Goal: Transaction & Acquisition: Book appointment/travel/reservation

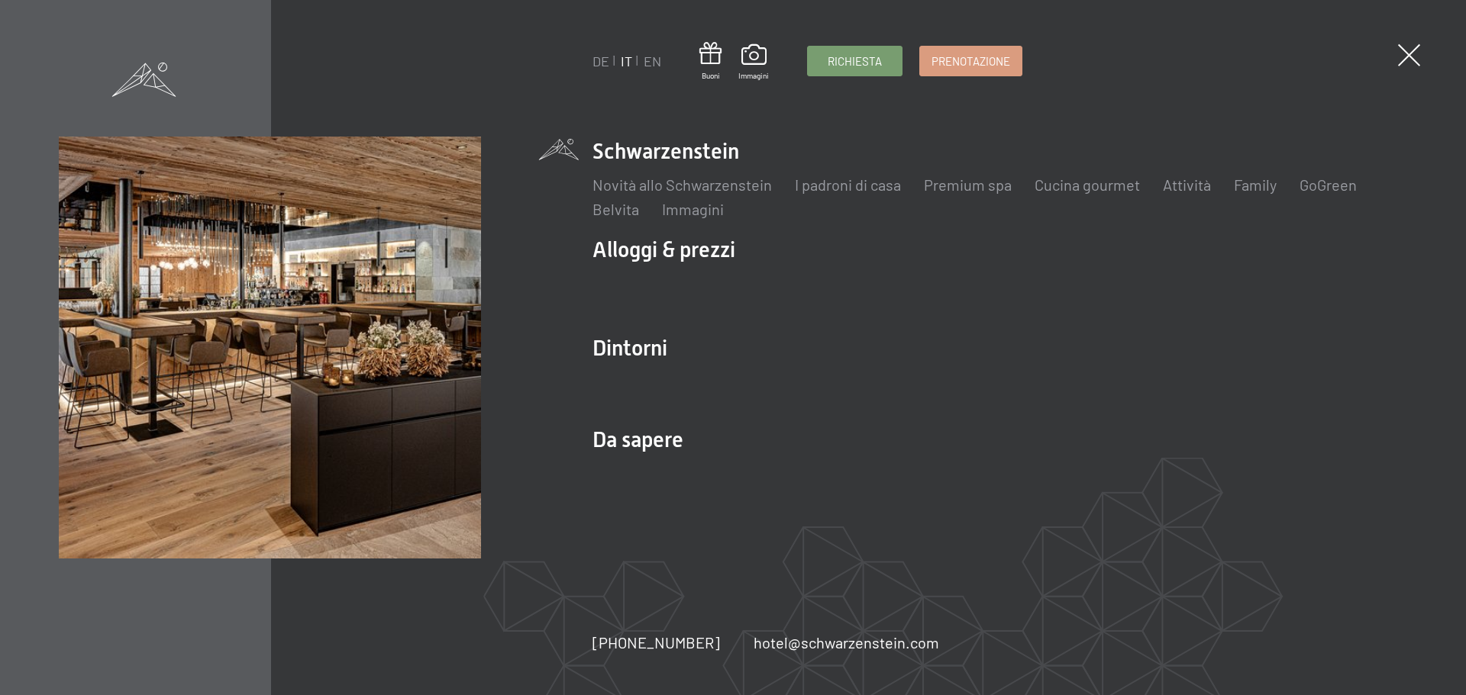
click at [1419, 56] on span at bounding box center [1409, 55] width 22 height 22
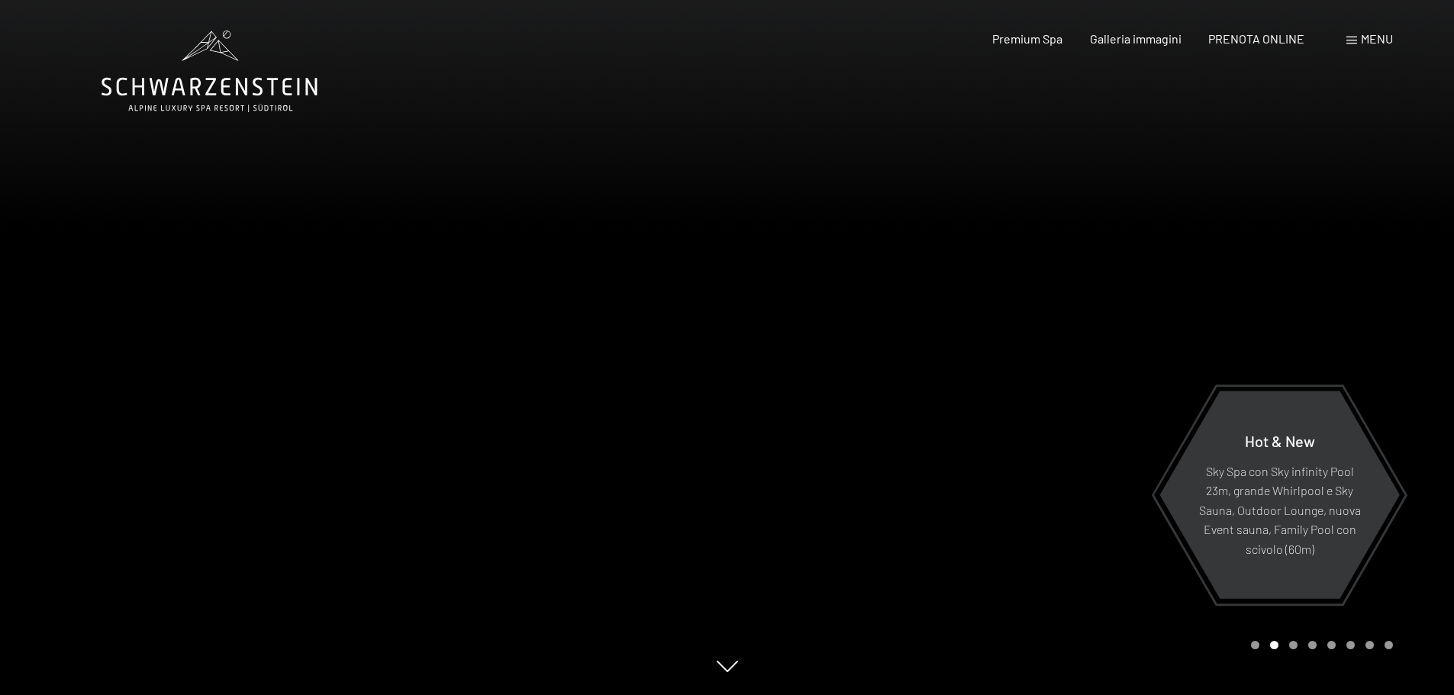
click at [1357, 37] on div "Menu" at bounding box center [1370, 39] width 47 height 17
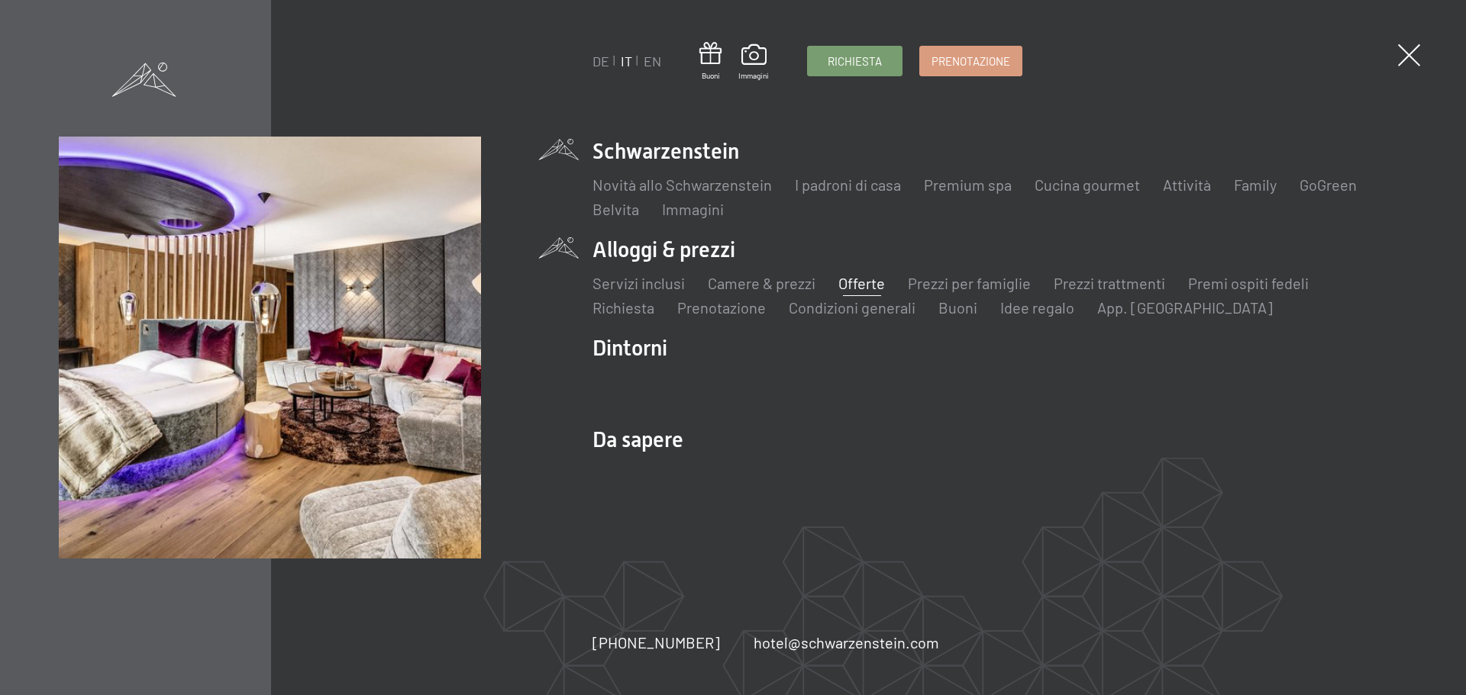
click at [860, 283] on link "Offerte" at bounding box center [861, 283] width 47 height 18
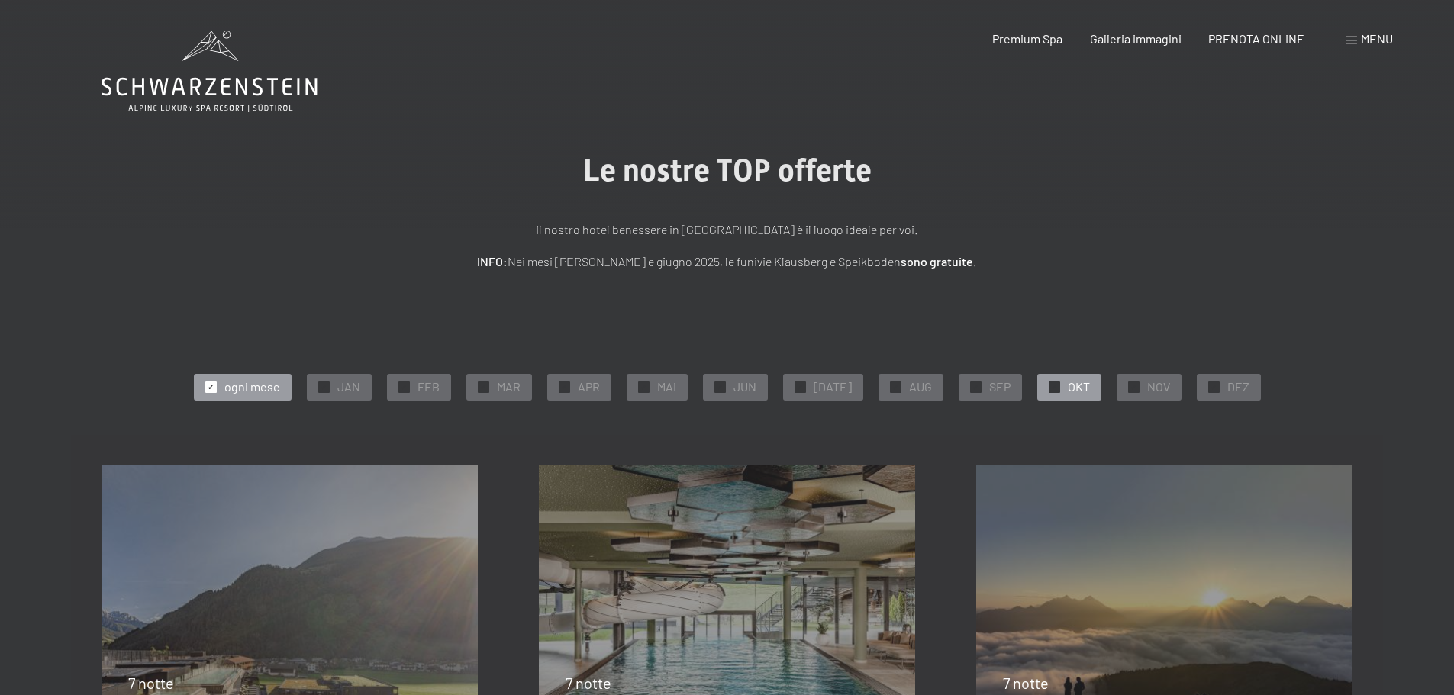
click at [1054, 384] on div "✓ OKT" at bounding box center [1070, 387] width 64 height 26
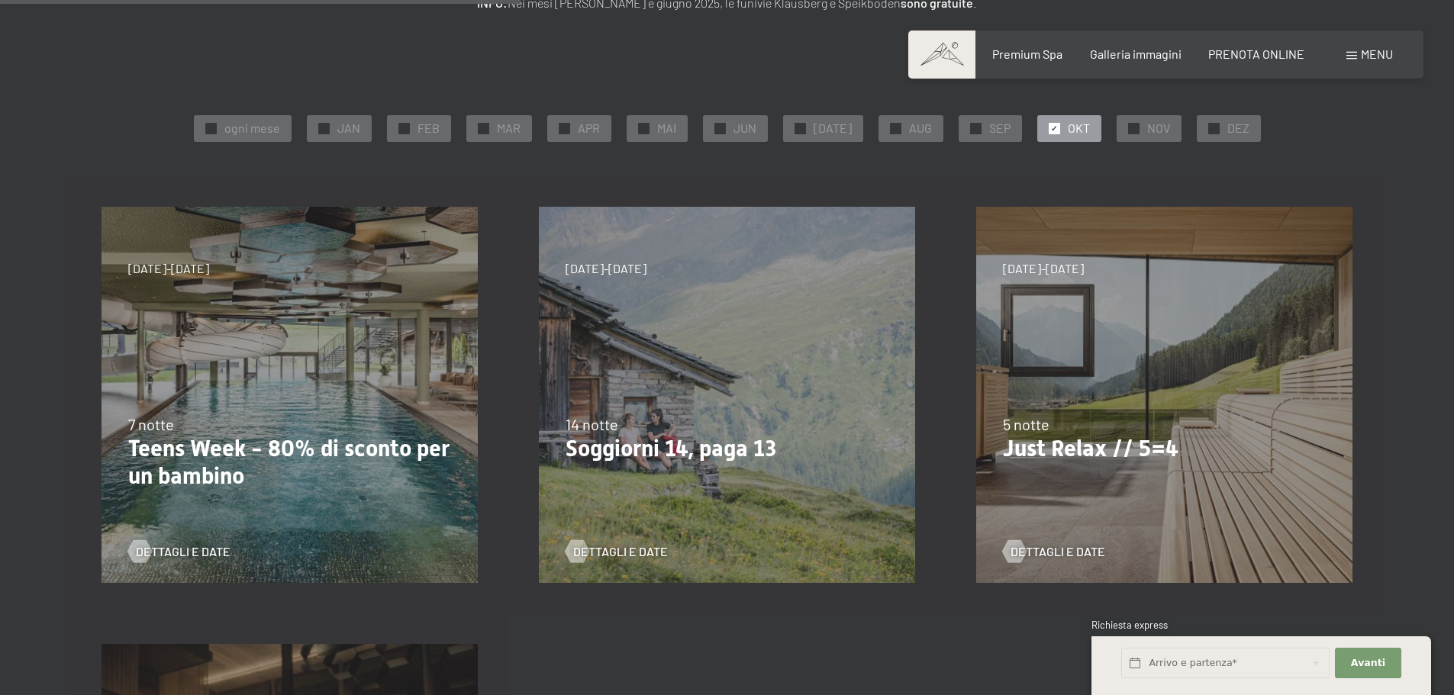
scroll to position [76, 0]
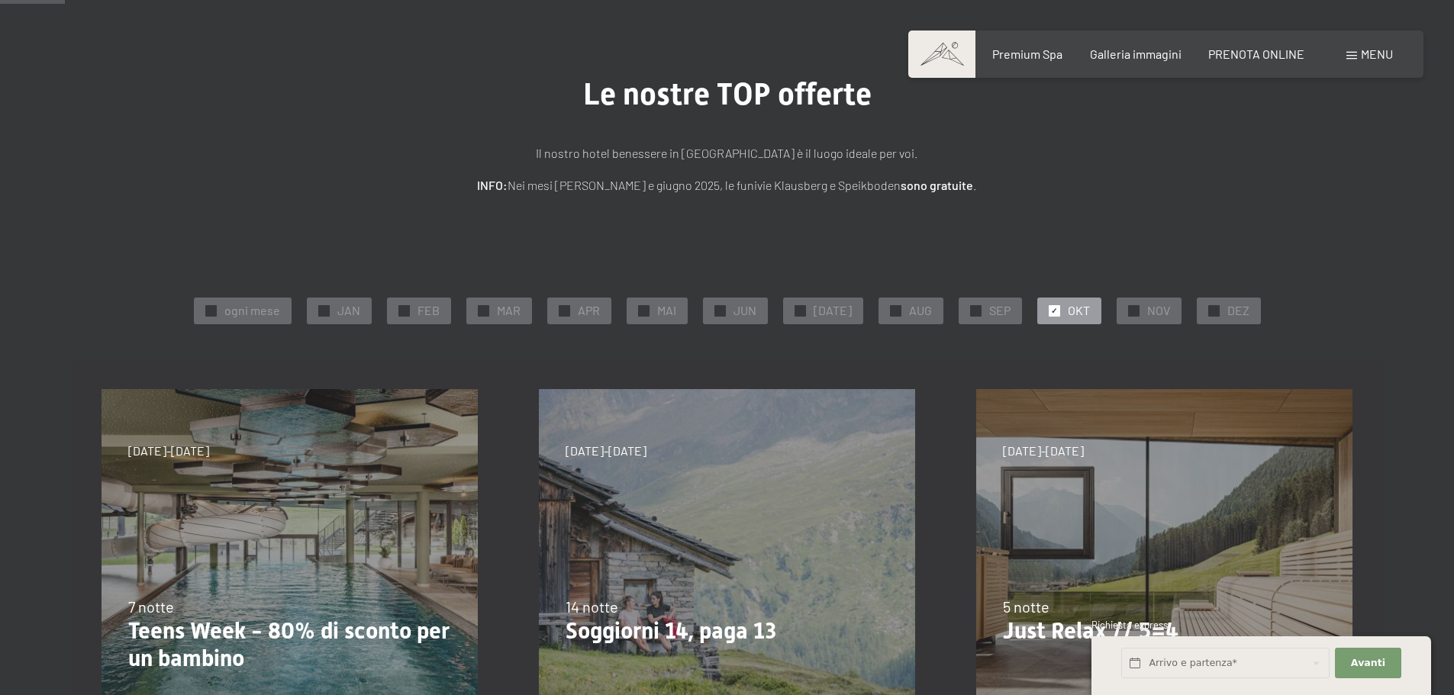
click at [1256, 62] on div "Premium Spa Galleria immagini PRENOTA ONLINE" at bounding box center [1135, 54] width 392 height 17
click at [1251, 48] on span "PRENOTA ONLINE" at bounding box center [1257, 51] width 96 height 15
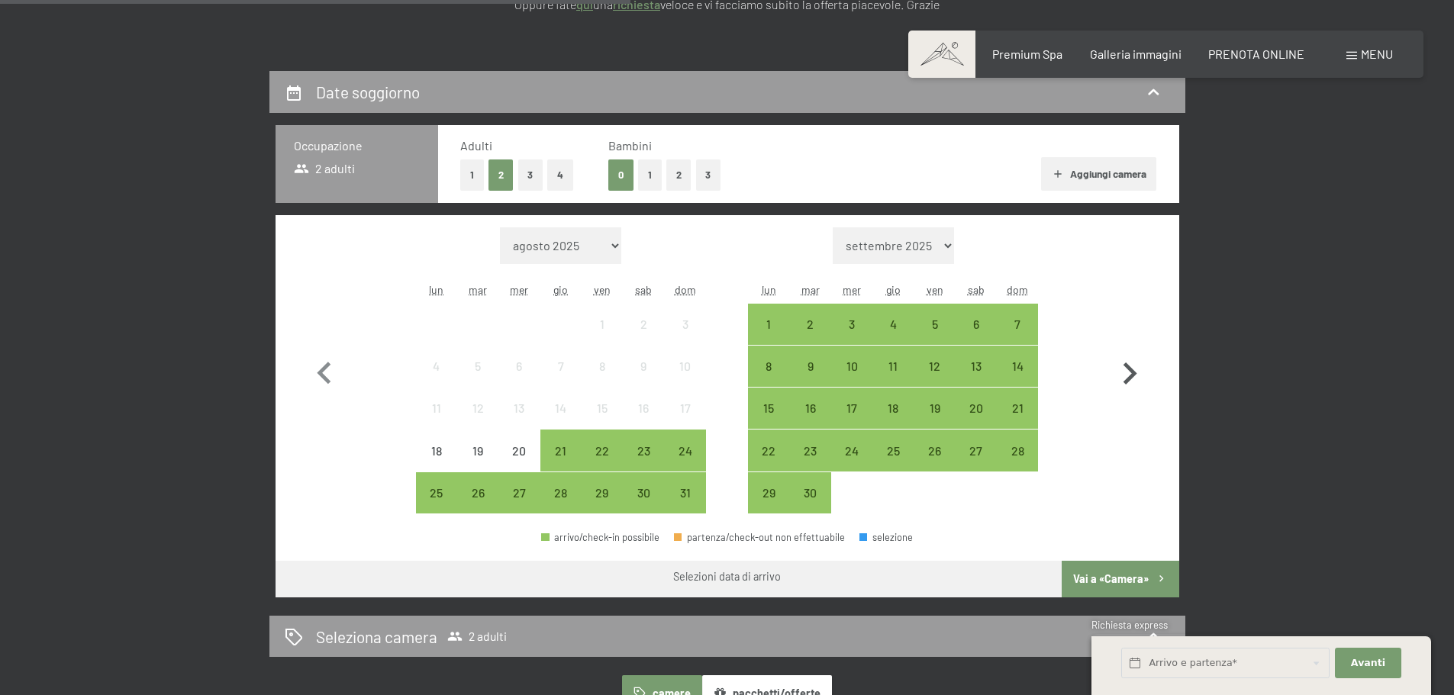
click at [1137, 373] on icon "button" at bounding box center [1130, 374] width 44 height 44
select select "[DATE]"
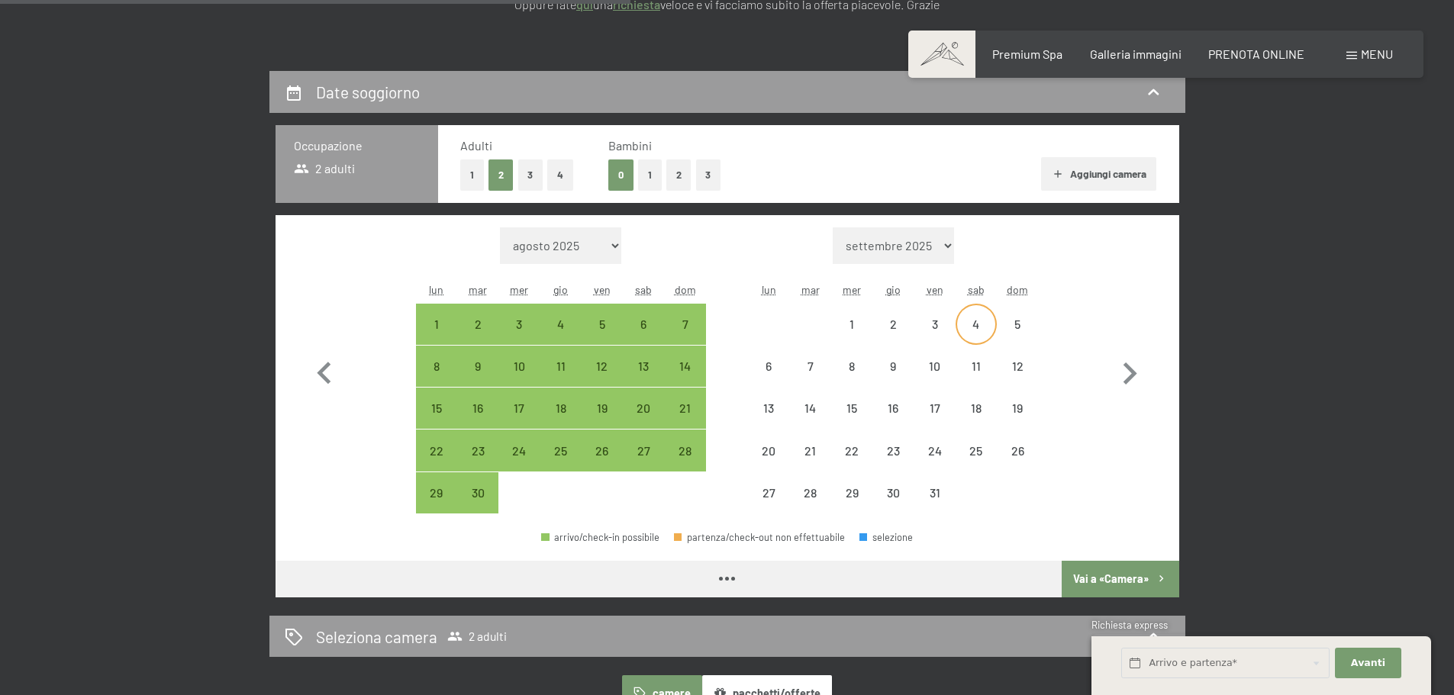
select select "[DATE]"
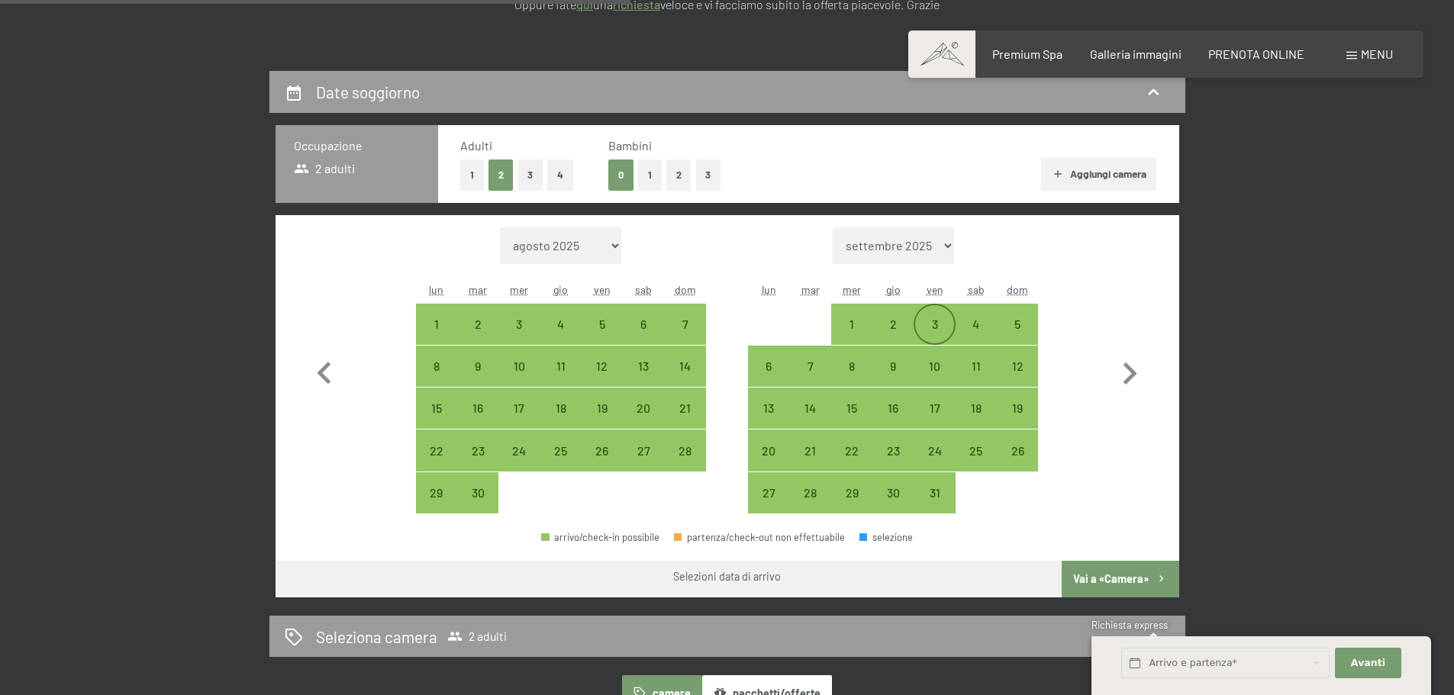
click at [953, 318] on div "3" at bounding box center [934, 337] width 38 height 38
select select "[DATE]"
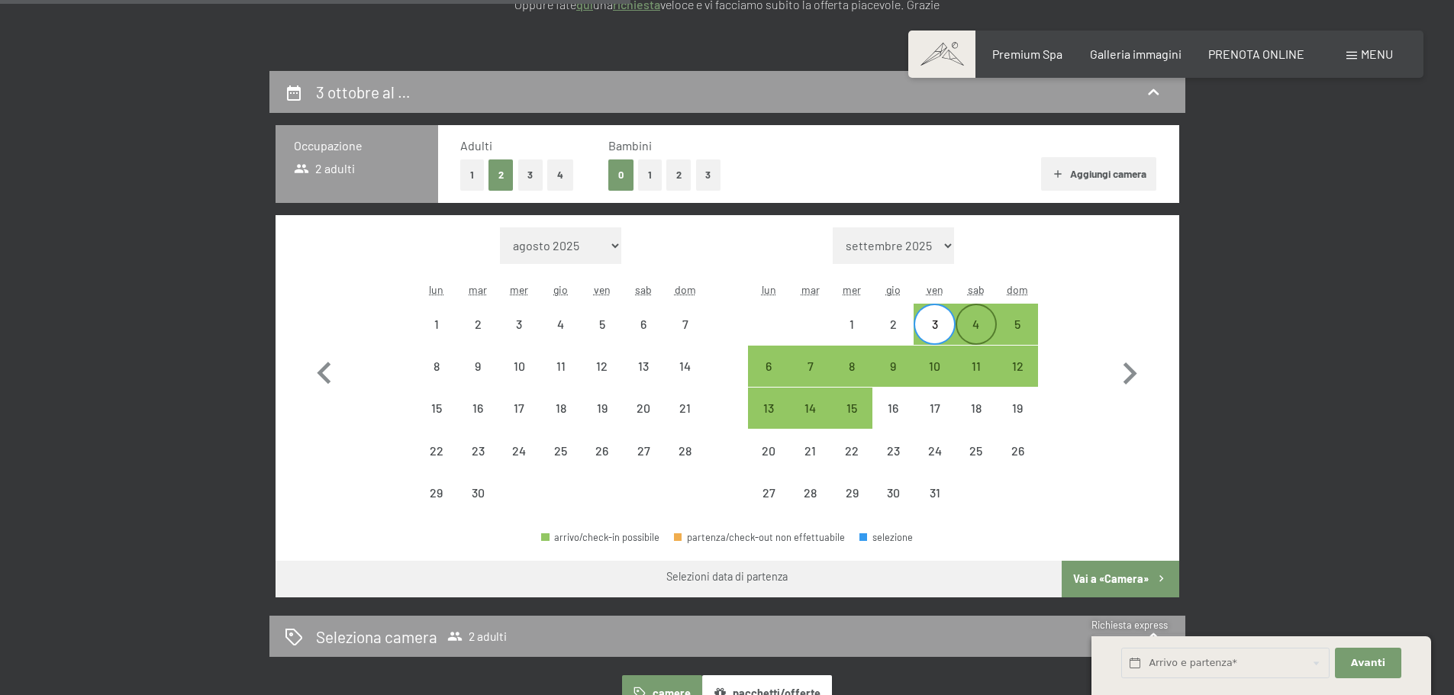
click at [970, 324] on div "4" at bounding box center [976, 337] width 38 height 38
select select "[DATE]"
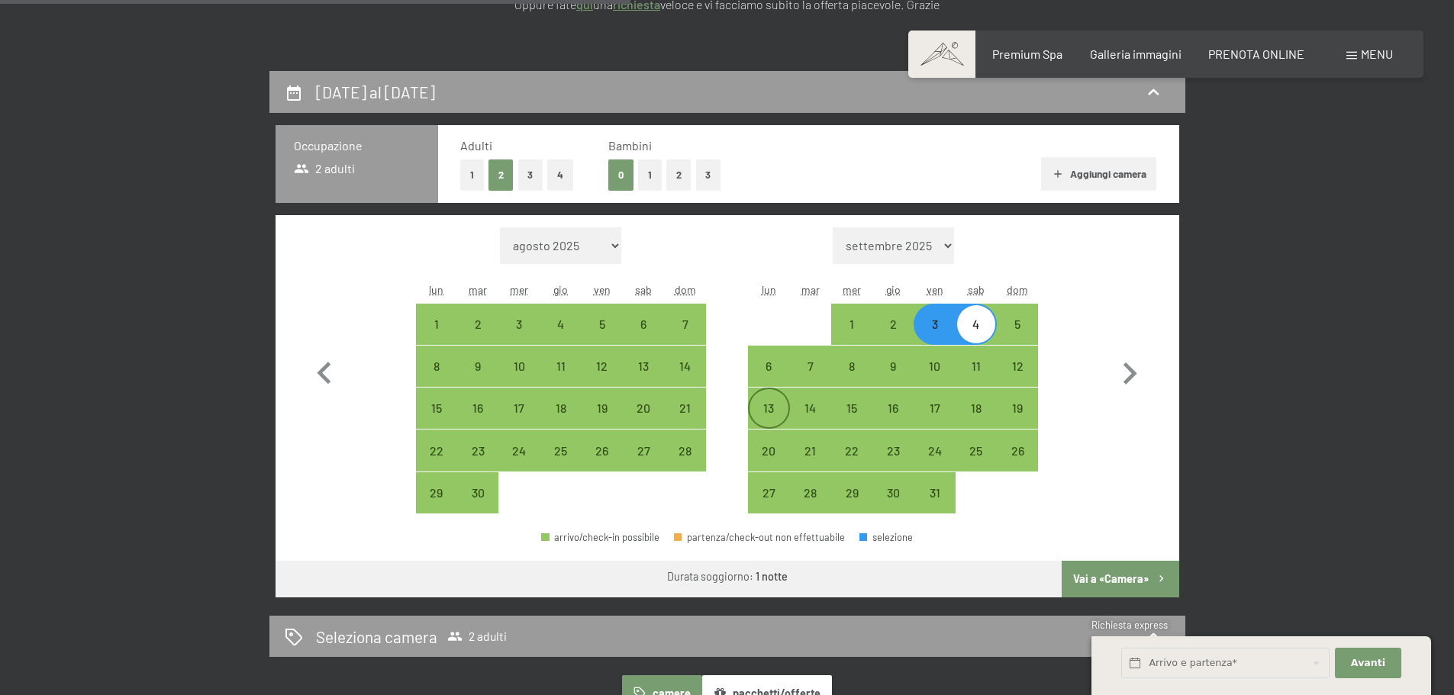
click at [773, 404] on div "13" at bounding box center [769, 421] width 38 height 38
select select "[DATE]"
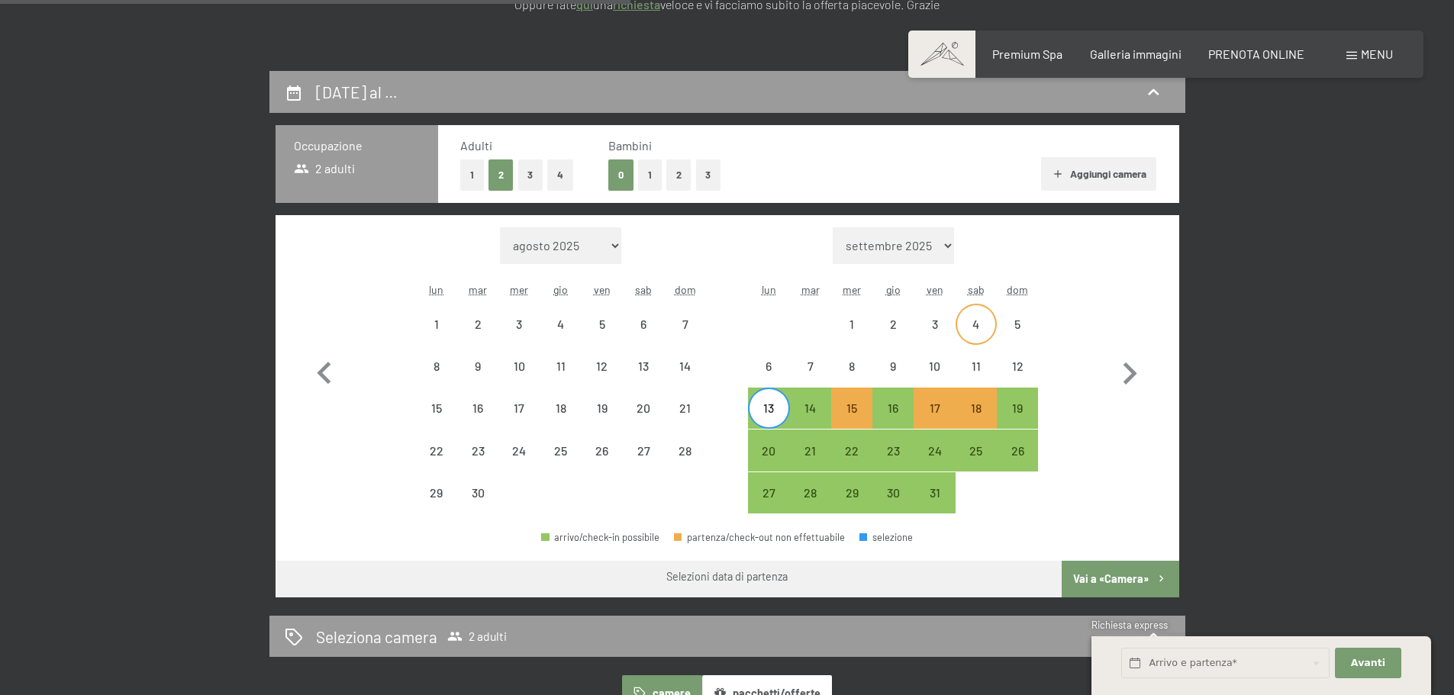
click at [976, 324] on div "4" at bounding box center [976, 337] width 38 height 38
select select "[DATE]"
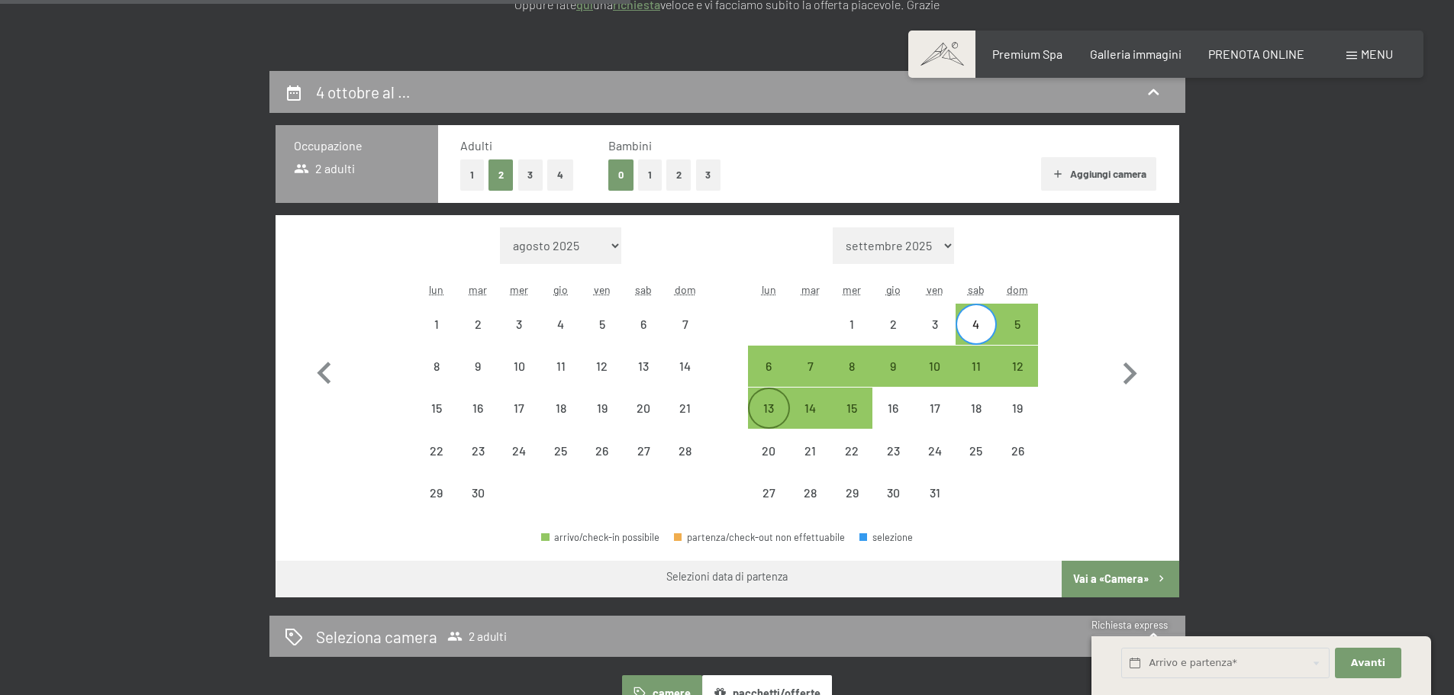
click at [762, 412] on div "13" at bounding box center [769, 421] width 38 height 38
select select "[DATE]"
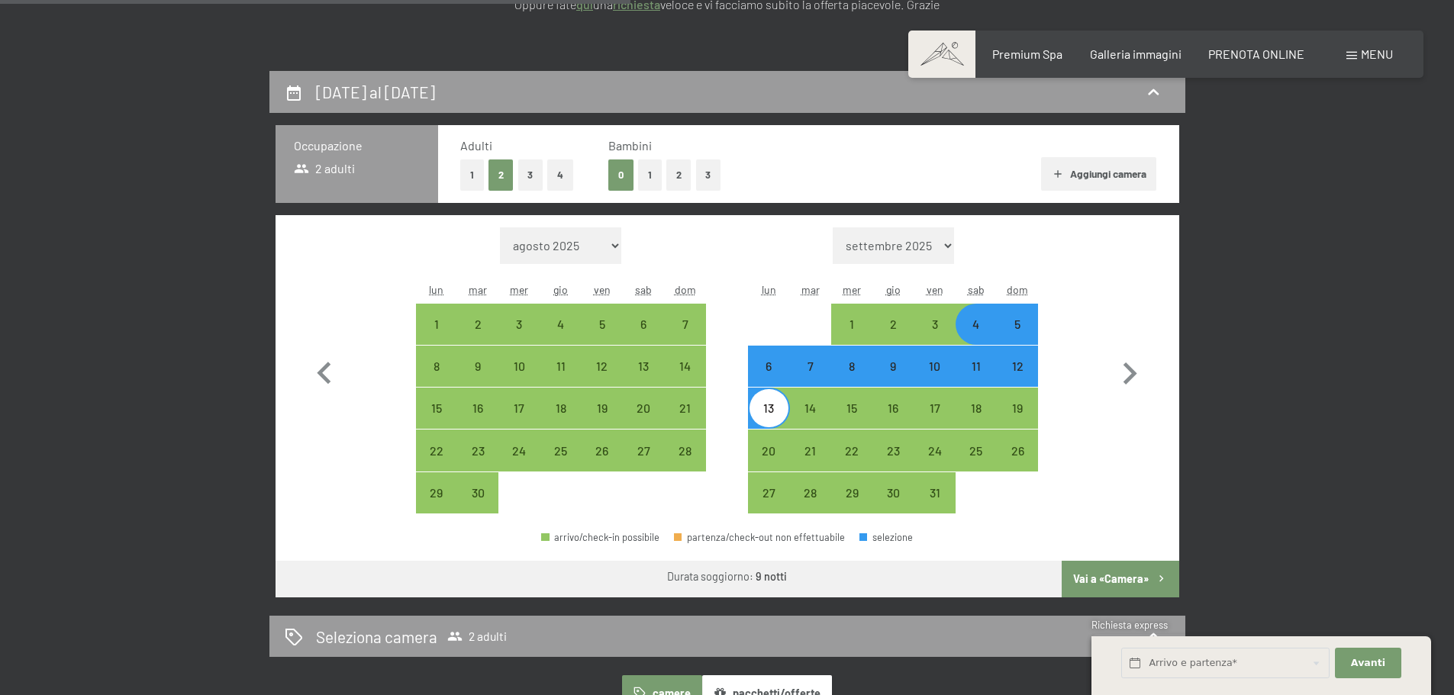
click at [1047, 447] on div "Mese/anno [DATE] [DATE] [DATE] [DATE] [DATE] [DATE] [DATE] [DATE] [DATE] [DATE]…" at bounding box center [727, 371] width 850 height 287
click at [979, 322] on div "4" at bounding box center [976, 337] width 38 height 38
select select "[DATE]"
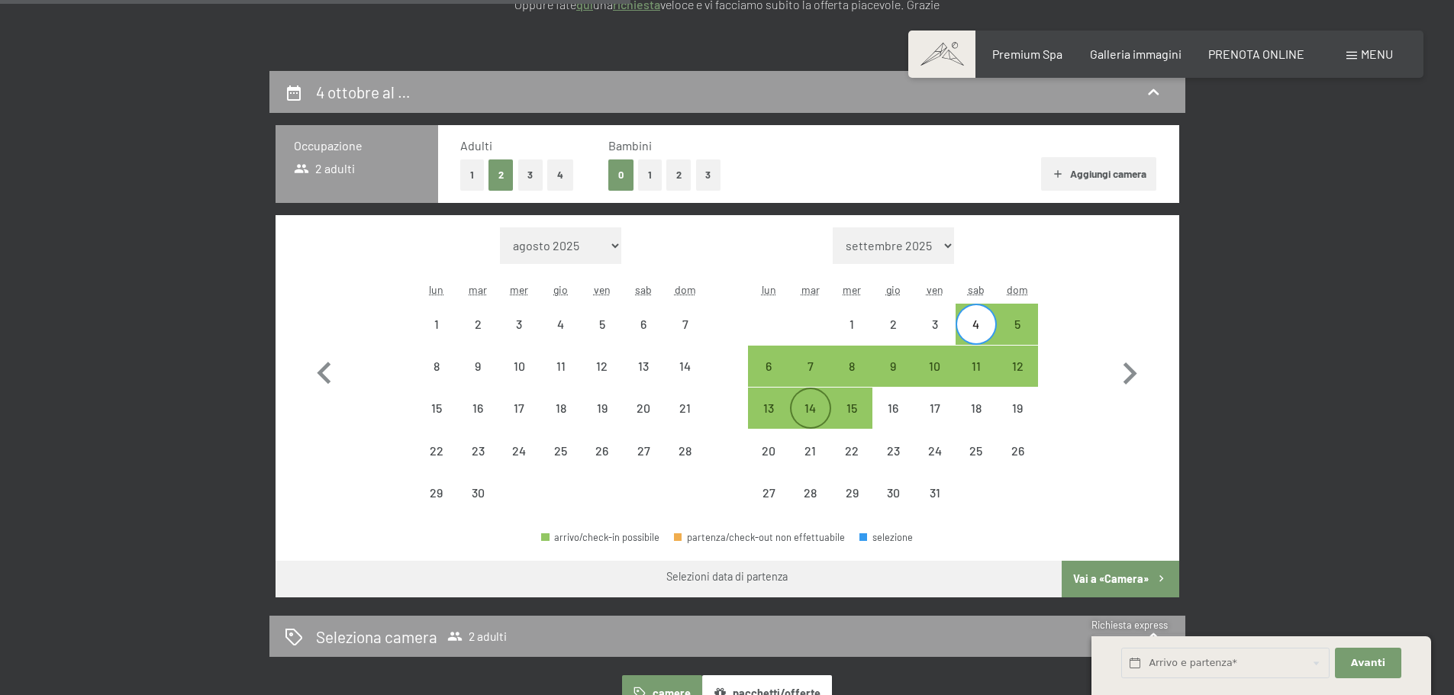
click at [821, 405] on div "14" at bounding box center [811, 421] width 38 height 38
select select "[DATE]"
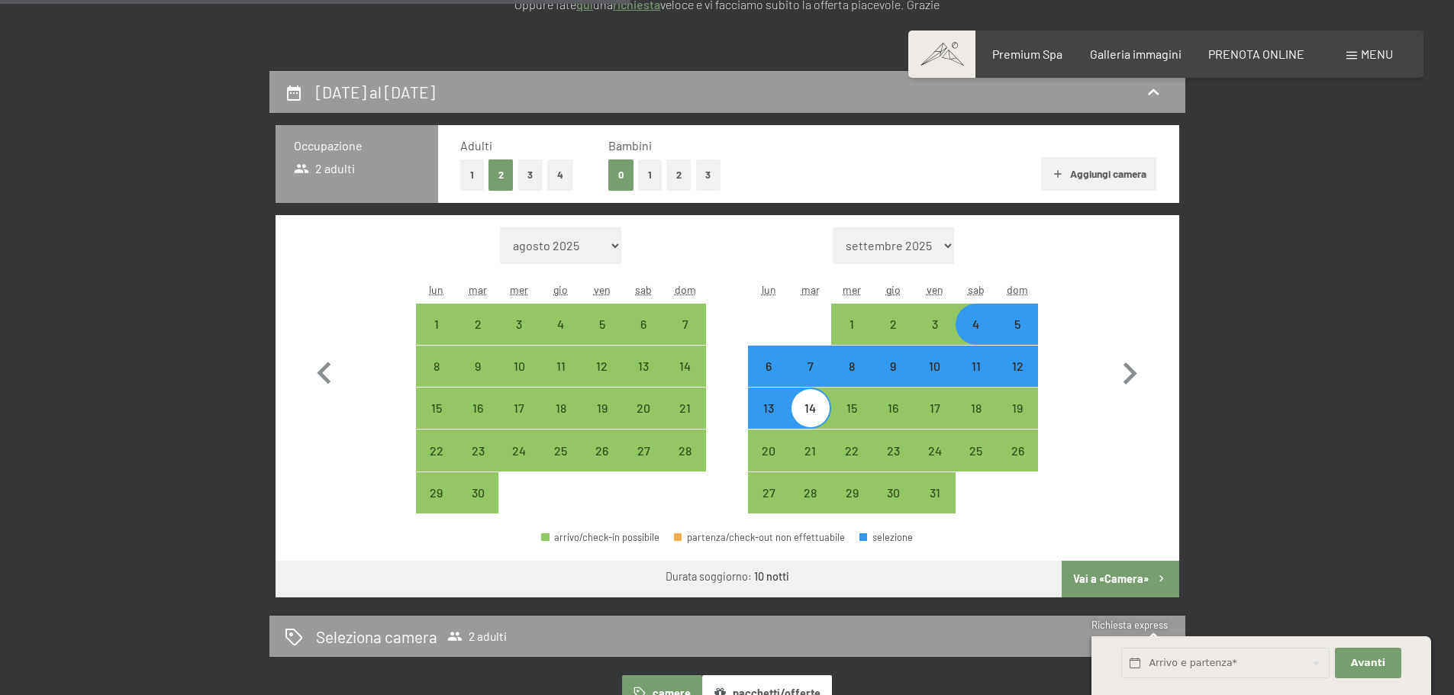
click at [1135, 576] on button "Vai a «Camera»" at bounding box center [1120, 579] width 117 height 37
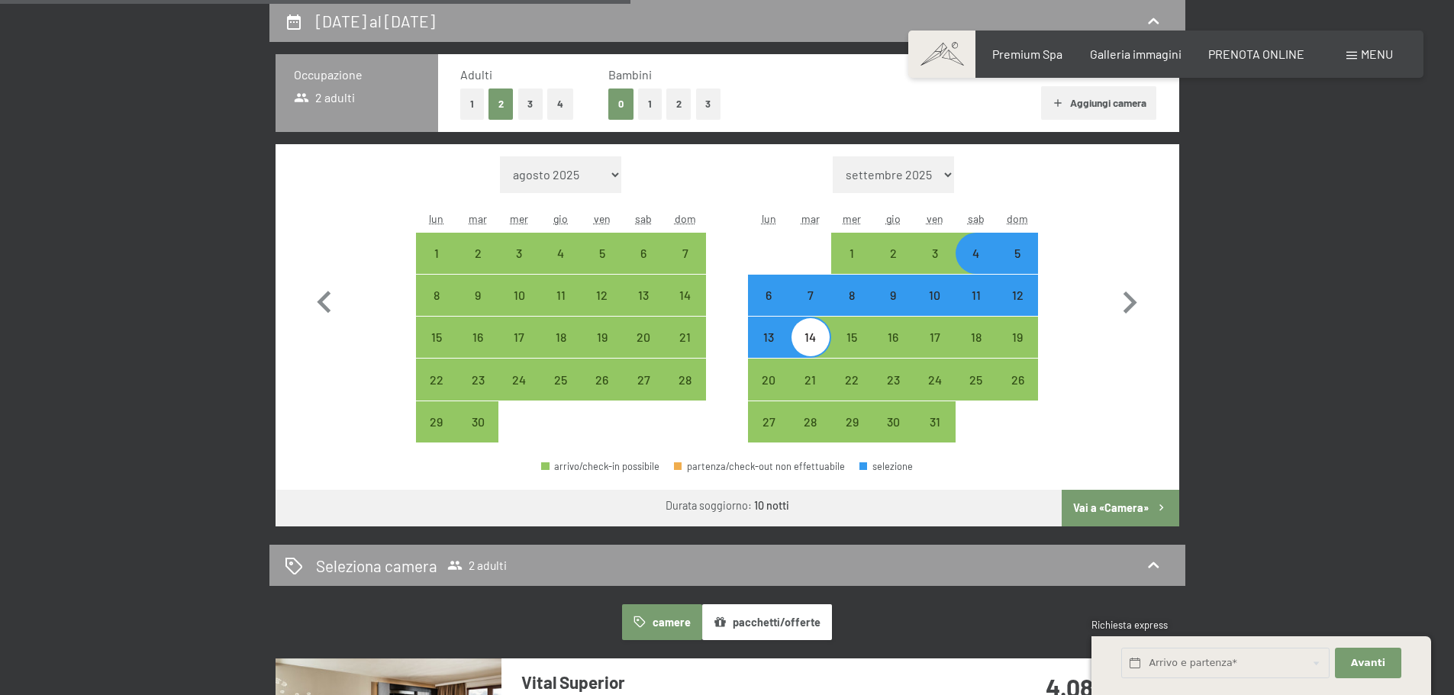
select select "[DATE]"
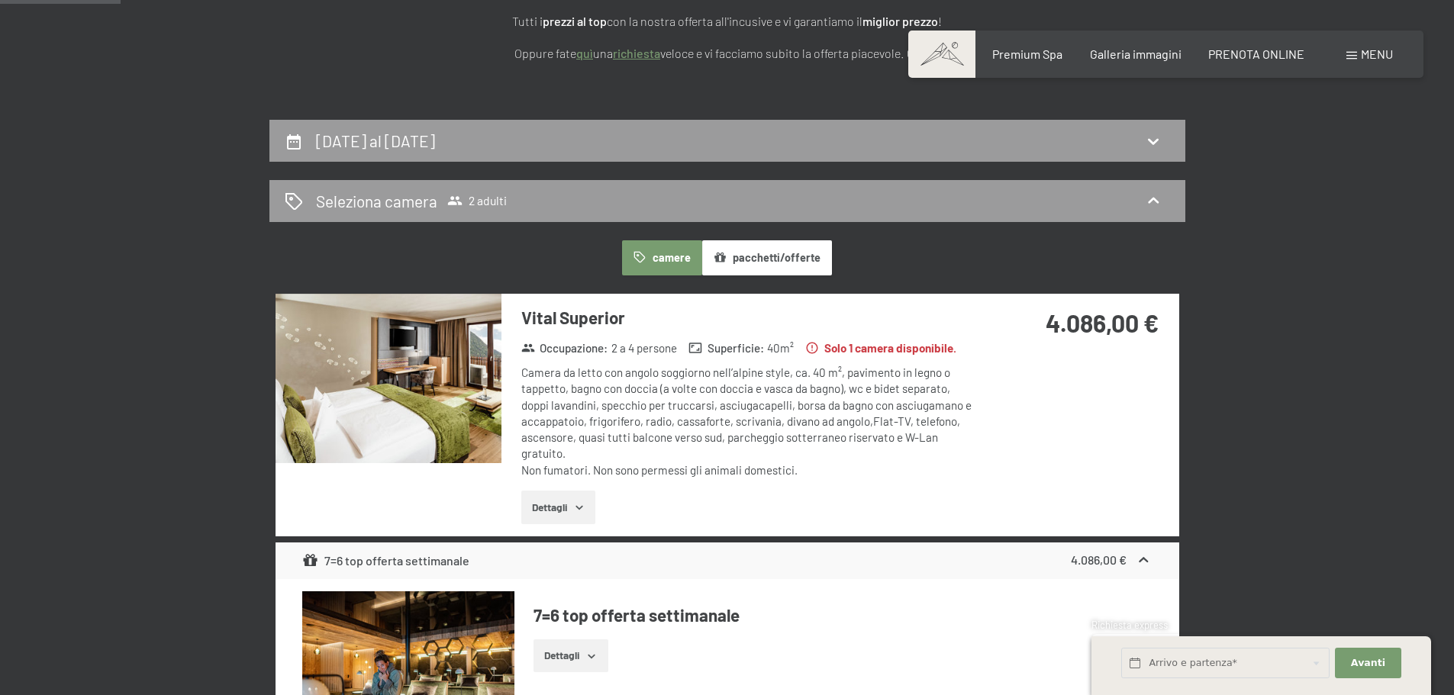
scroll to position [229, 0]
